Goal: Book appointment/travel/reservation

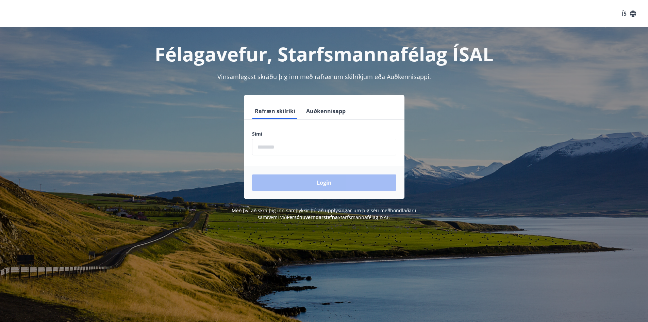
click at [323, 145] on input "phone" at bounding box center [324, 147] width 144 height 17
type input "********"
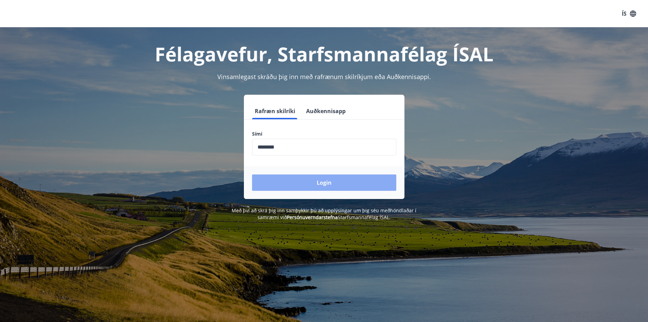
click at [304, 179] on button "Login" at bounding box center [324, 182] width 144 height 16
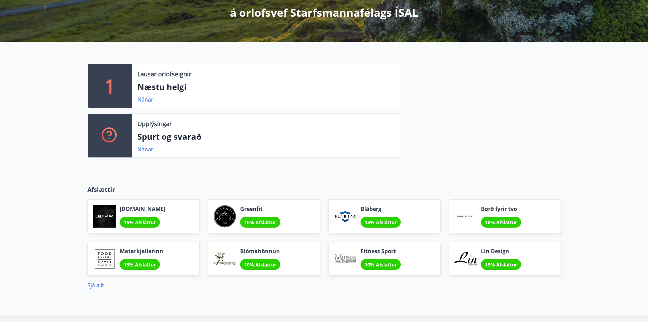
scroll to position [180, 0]
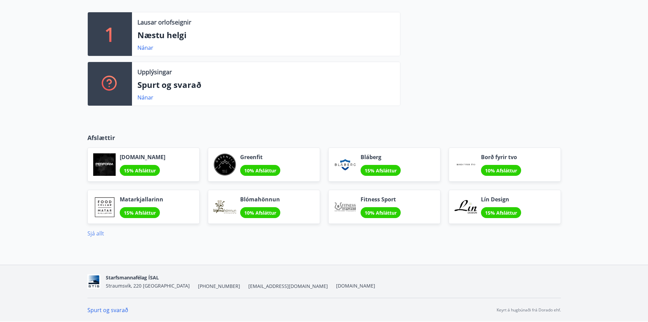
click at [96, 235] on link "Sjá allt" at bounding box center [95, 232] width 17 height 7
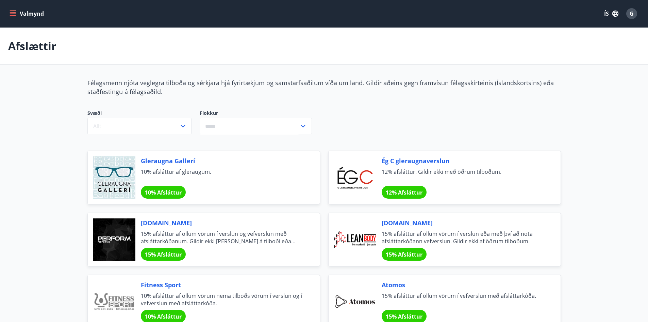
click at [11, 13] on icon "menu" at bounding box center [13, 13] width 7 height 7
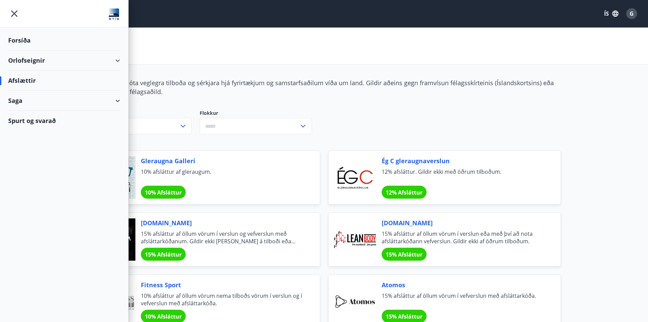
click at [116, 61] on div "Orlofseignir" at bounding box center [64, 60] width 112 height 20
click at [111, 132] on div "Saga" at bounding box center [64, 129] width 112 height 20
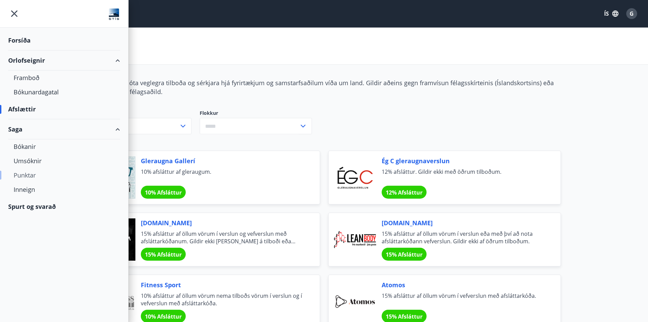
click at [29, 176] on div "Punktar" at bounding box center [64, 175] width 101 height 14
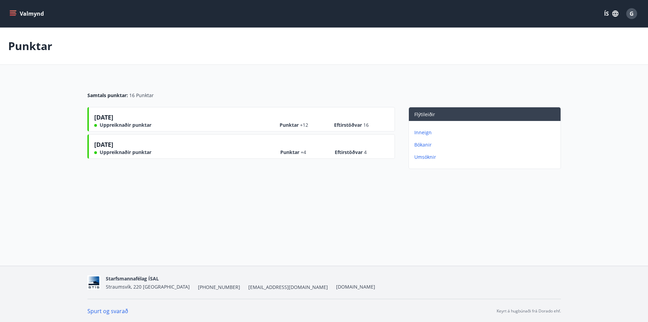
click at [432, 158] on p "Umsóknir" at bounding box center [487, 157] width 144 height 7
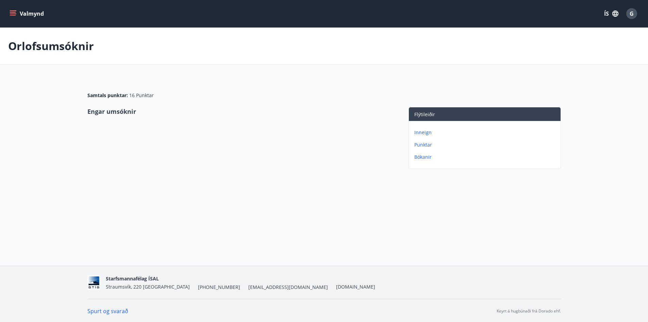
click at [437, 130] on p "Inneign" at bounding box center [487, 132] width 144 height 7
click at [419, 144] on p "Bókanir" at bounding box center [487, 144] width 144 height 7
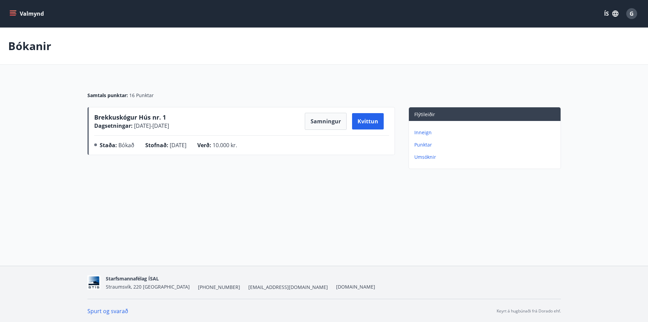
click at [260, 196] on div "Bókanir Samtals punktar : 16 Punktar Brekkuskógur Hús nr. 1 Dagsetningar : [DAT…" at bounding box center [324, 113] width 648 height 171
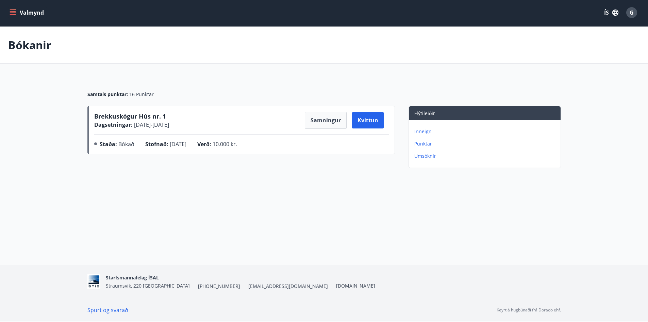
click at [112, 308] on link "Spurt og svarað" at bounding box center [107, 309] width 41 height 7
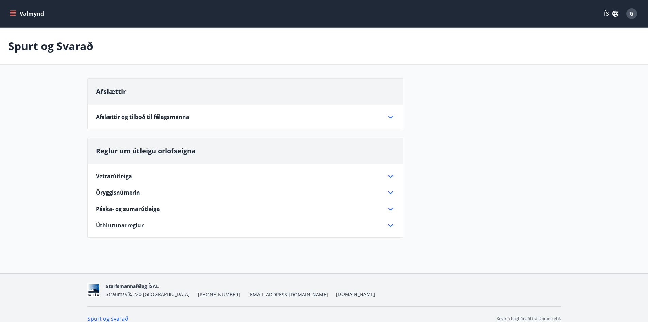
scroll to position [9, 0]
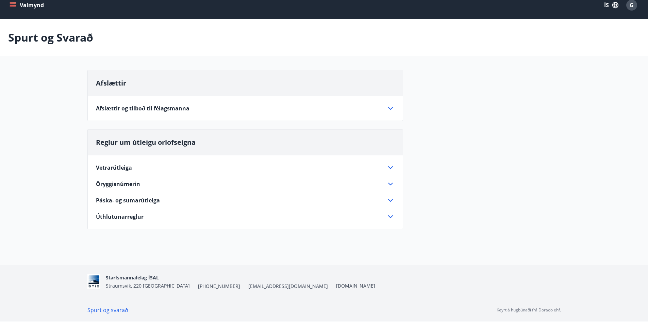
click at [386, 168] on div "Vetrarútleiga" at bounding box center [241, 167] width 291 height 7
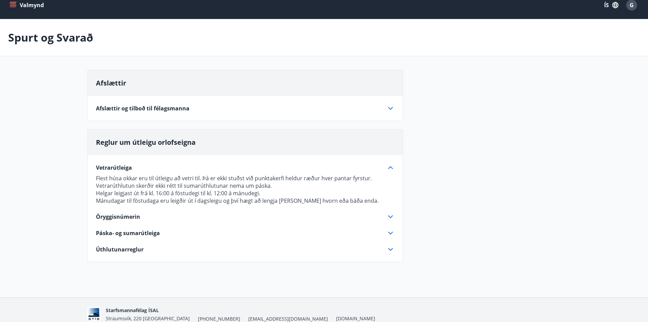
click at [391, 219] on icon at bounding box center [391, 216] width 8 height 8
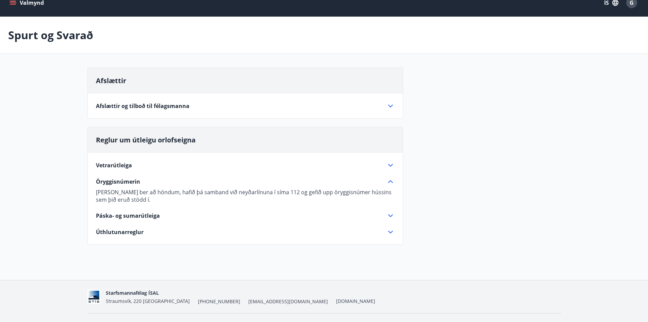
scroll to position [26, 0]
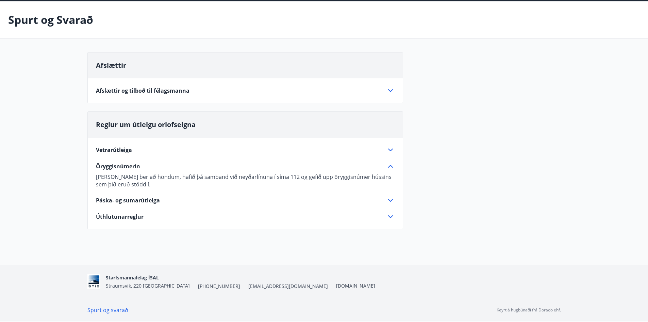
click at [393, 199] on icon at bounding box center [391, 200] width 8 height 8
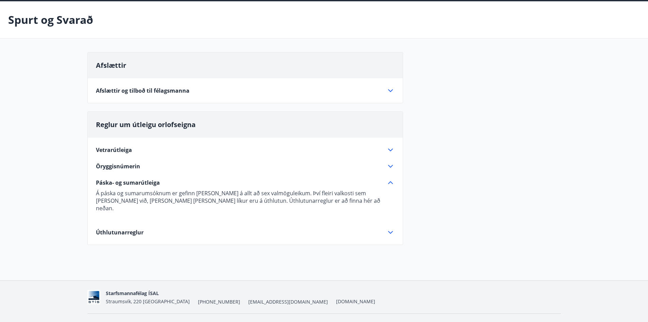
scroll to position [34, 0]
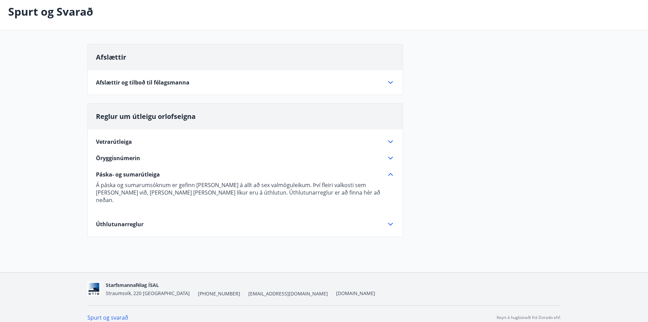
click at [391, 220] on icon at bounding box center [391, 224] width 8 height 8
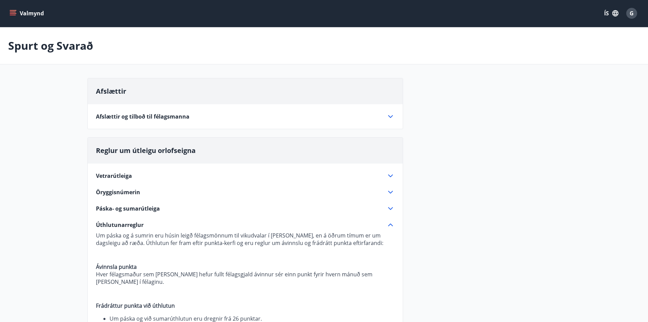
scroll to position [0, 0]
click at [632, 11] on span "G" at bounding box center [632, 13] width 4 height 7
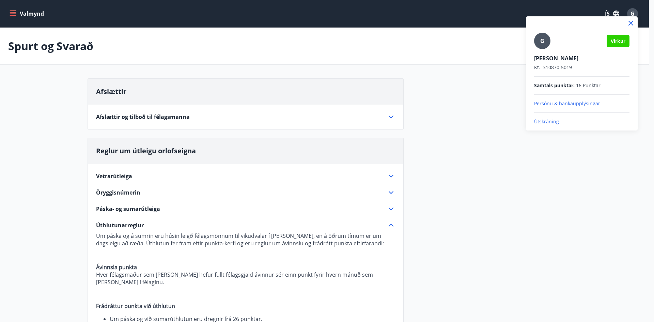
click at [585, 103] on p "Persónu & bankaupplýsingar" at bounding box center [581, 103] width 95 height 7
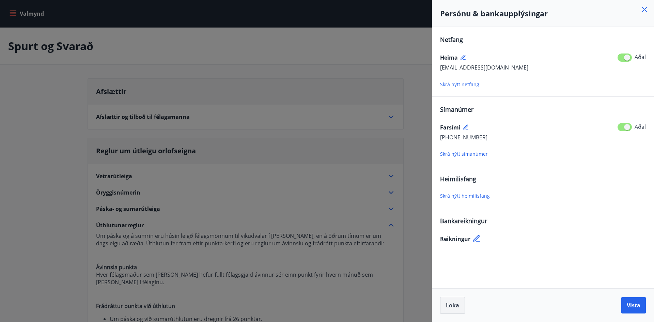
click at [446, 300] on button "Loka" at bounding box center [452, 304] width 25 height 17
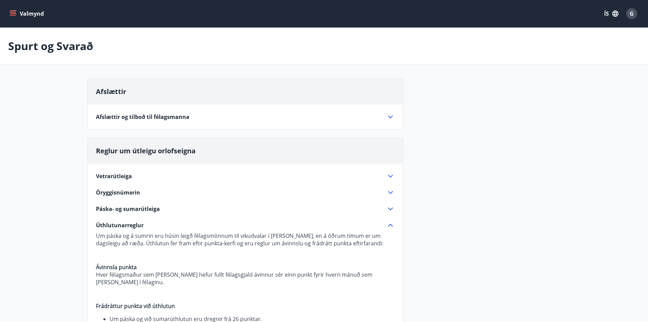
click at [11, 12] on icon "menu" at bounding box center [13, 12] width 6 height 1
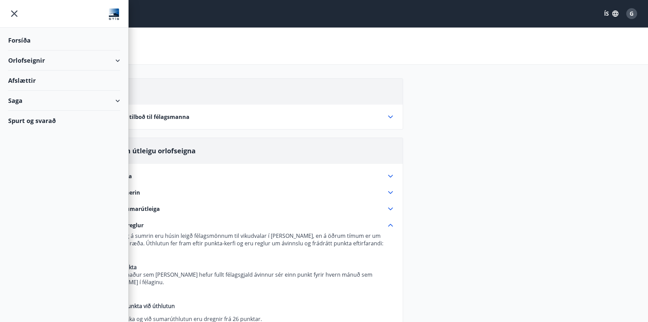
click at [24, 43] on div "Forsíða" at bounding box center [64, 40] width 112 height 20
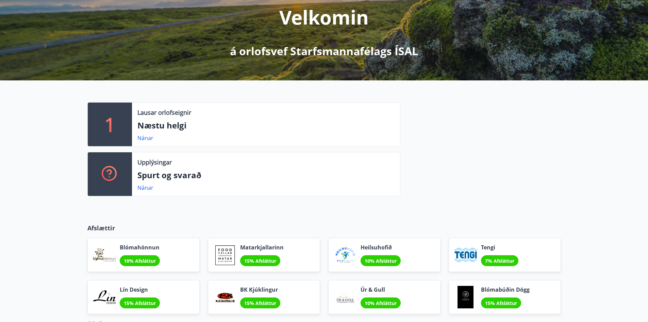
scroll to position [102, 0]
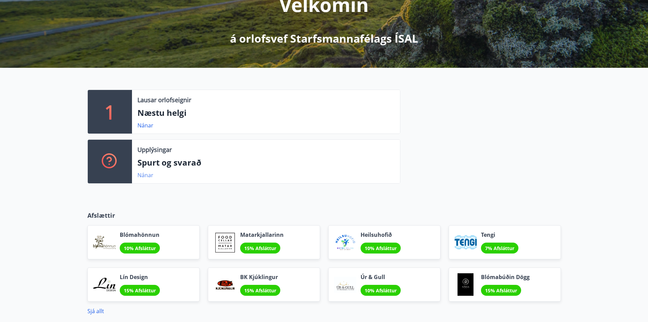
click at [149, 176] on link "Nánar" at bounding box center [146, 174] width 16 height 7
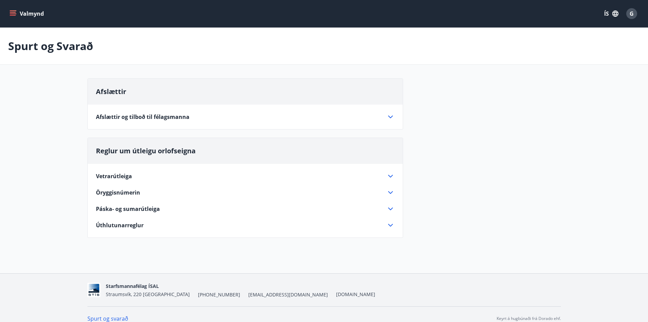
click at [12, 14] on icon "menu" at bounding box center [13, 13] width 7 height 1
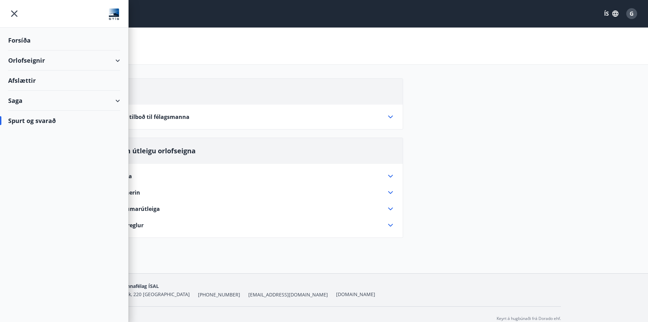
click at [108, 102] on div "Saga" at bounding box center [64, 101] width 112 height 20
click at [70, 83] on div "Afslættir" at bounding box center [64, 80] width 112 height 20
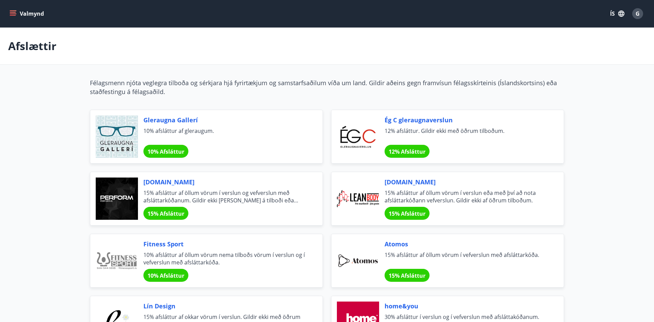
click at [10, 9] on button "Valmynd" at bounding box center [27, 13] width 38 height 12
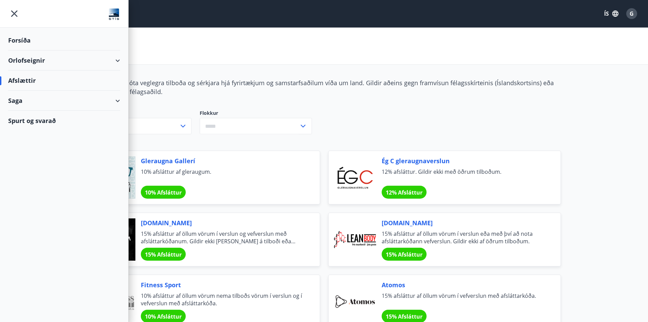
click at [31, 57] on div "Orlofseignir" at bounding box center [64, 60] width 112 height 20
click at [39, 77] on div "Framboð" at bounding box center [64, 77] width 101 height 14
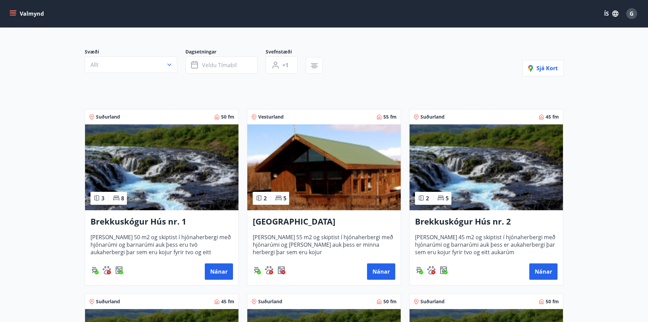
scroll to position [47, 0]
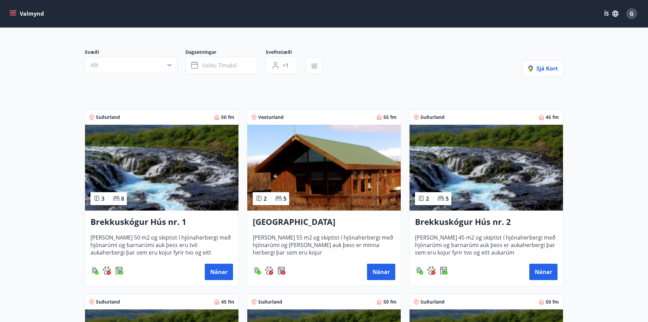
click at [153, 222] on h3 "Brekkuskógur Hús nr. 1" at bounding box center [162, 222] width 143 height 12
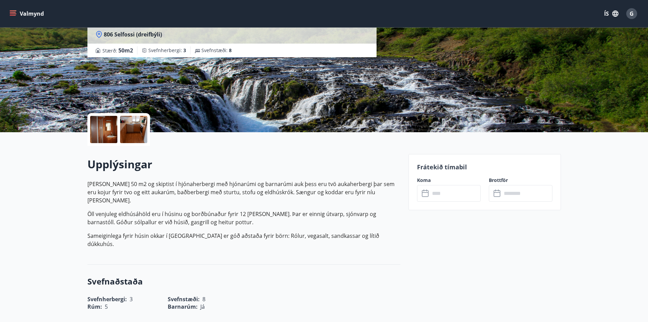
scroll to position [60, 0]
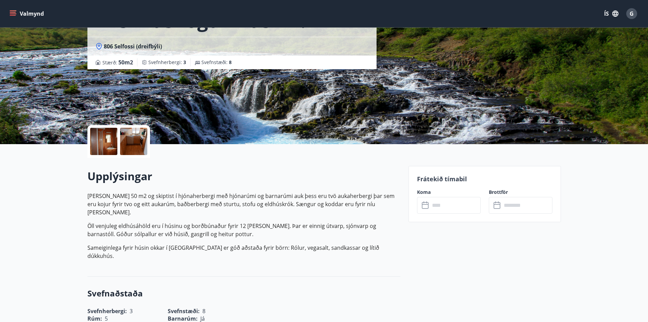
click at [449, 203] on input "text" at bounding box center [455, 205] width 51 height 17
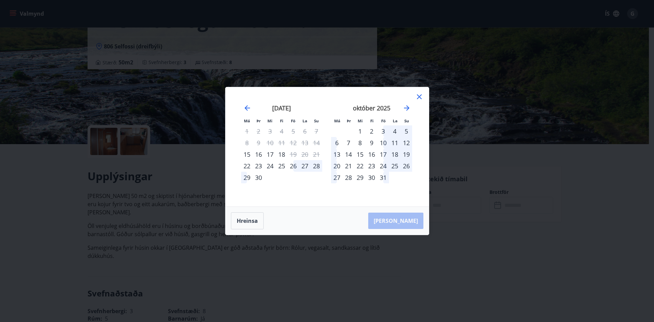
click at [293, 166] on div "26" at bounding box center [293, 166] width 12 height 12
click at [245, 177] on div "29" at bounding box center [247, 178] width 12 height 12
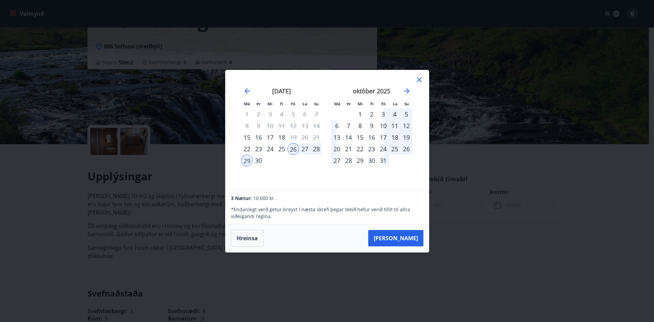
click at [421, 79] on icon at bounding box center [419, 80] width 8 height 8
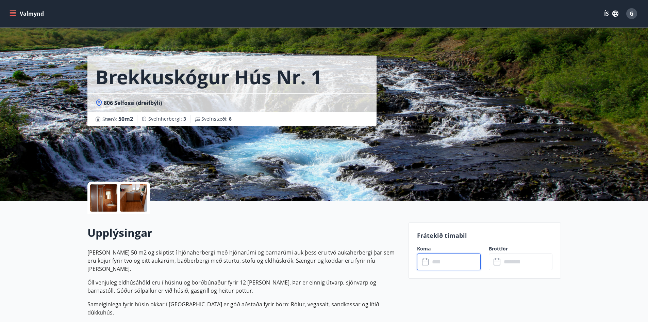
scroll to position [0, 0]
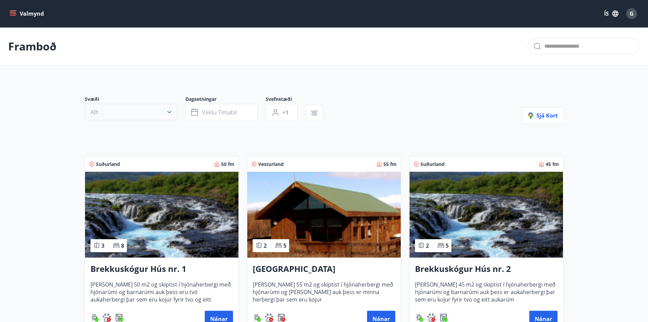
click at [171, 113] on icon "button" at bounding box center [169, 112] width 7 height 7
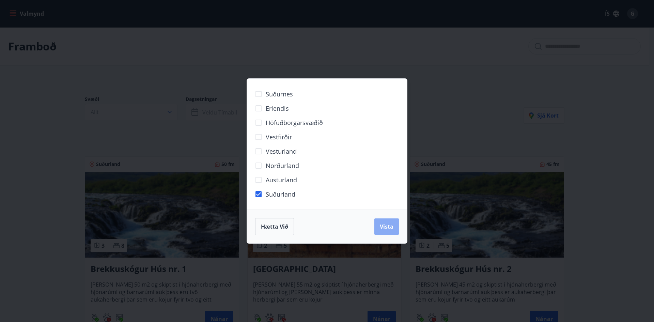
click at [381, 228] on span "Vista" at bounding box center [387, 226] width 14 height 7
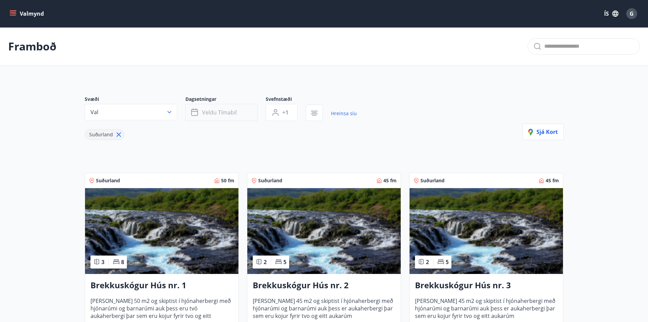
click at [219, 112] on span "Veldu tímabil" at bounding box center [219, 112] width 35 height 7
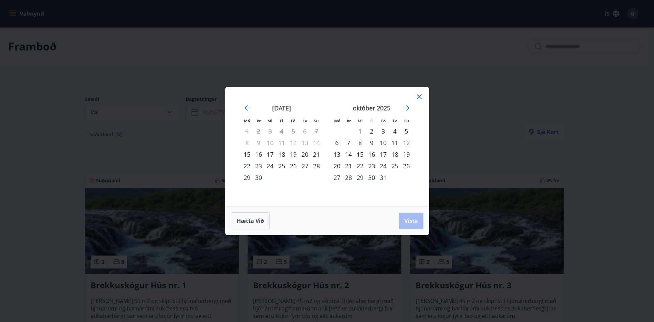
click at [295, 155] on div "19" at bounding box center [293, 154] width 12 height 12
click at [246, 166] on div "22" at bounding box center [247, 166] width 12 height 12
click at [406, 221] on span "Vista" at bounding box center [411, 220] width 14 height 7
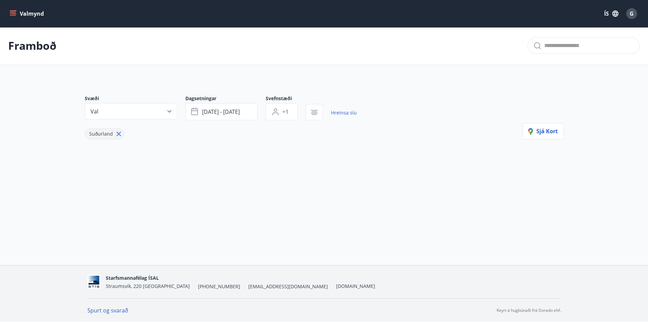
scroll to position [1, 0]
click at [11, 14] on icon "menu" at bounding box center [13, 13] width 7 height 7
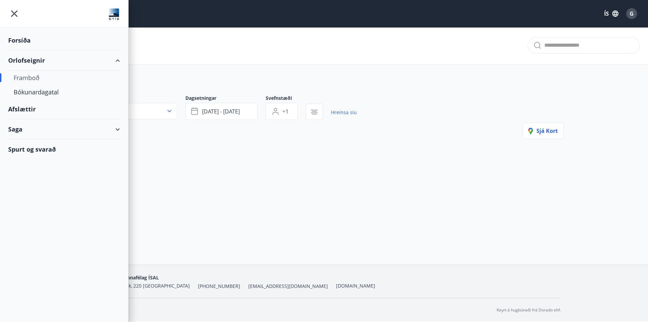
click at [21, 41] on div "Forsíða" at bounding box center [64, 40] width 112 height 20
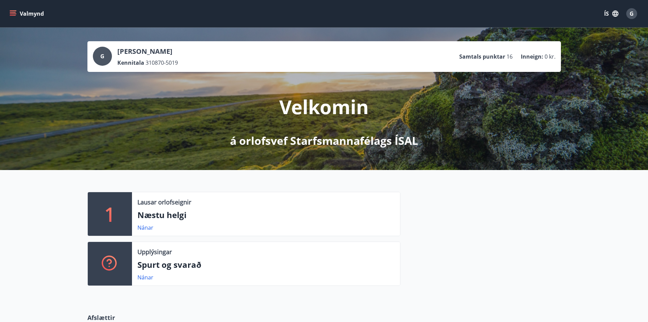
click at [538, 57] on p "Inneign :" at bounding box center [532, 56] width 22 height 7
click at [154, 50] on p "[PERSON_NAME]" at bounding box center [147, 52] width 61 height 10
